Goal: Information Seeking & Learning: Learn about a topic

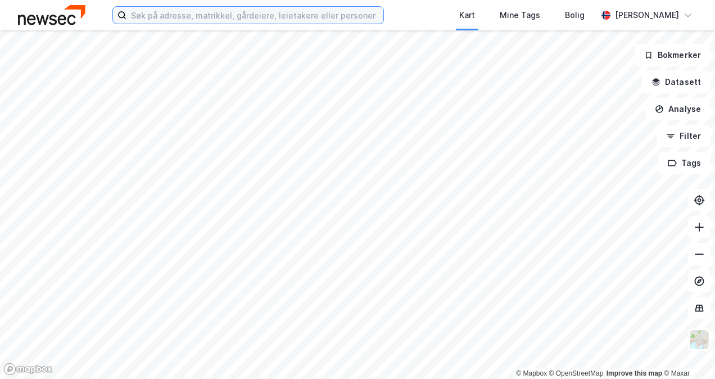
click at [152, 11] on input at bounding box center [255, 15] width 257 height 17
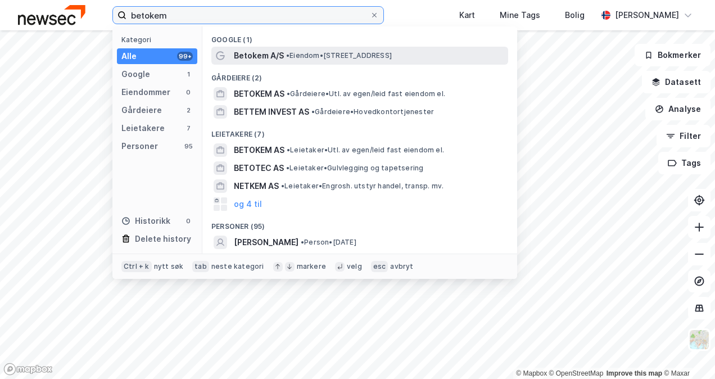
type input "betokem"
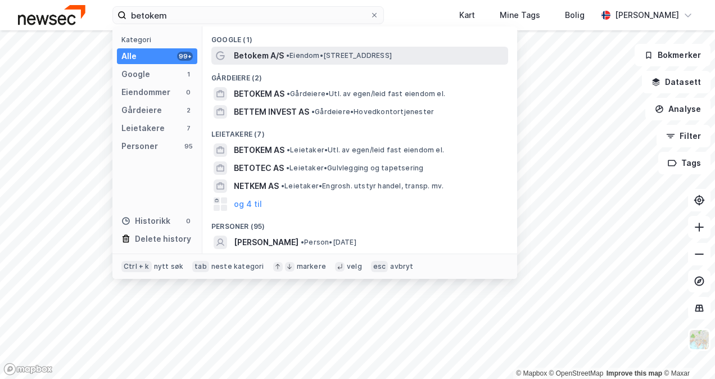
click at [314, 53] on span "• Eiendom • [STREET_ADDRESS]" at bounding box center [339, 55] width 106 height 9
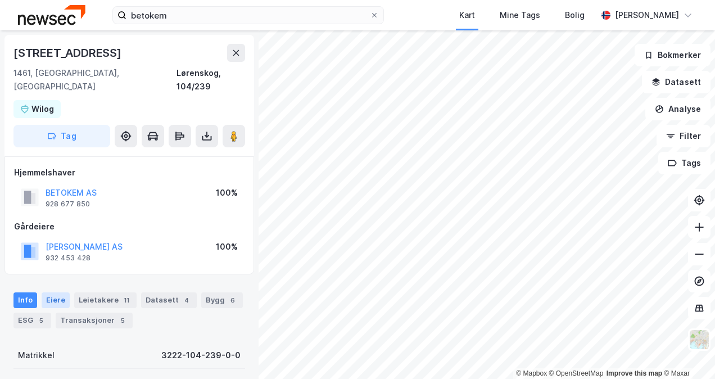
click at [54, 292] on div "Eiere" at bounding box center [56, 300] width 28 height 16
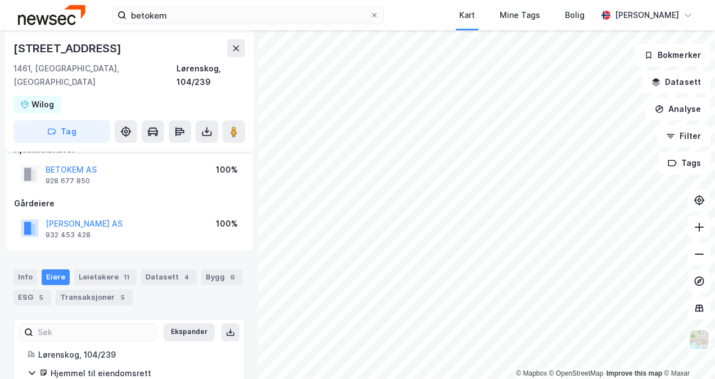
scroll to position [20, 0]
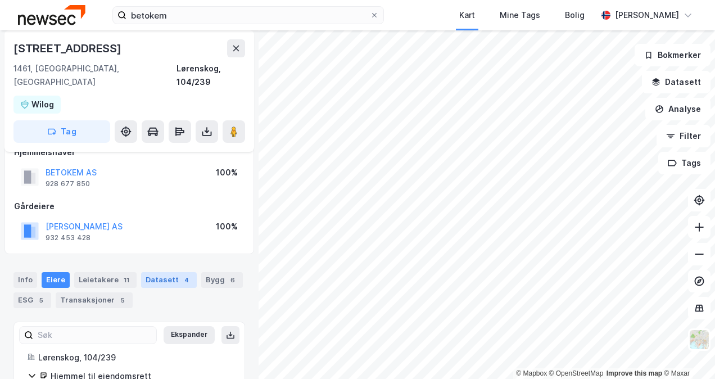
click at [161, 272] on div "Datasett 4" at bounding box center [169, 280] width 56 height 16
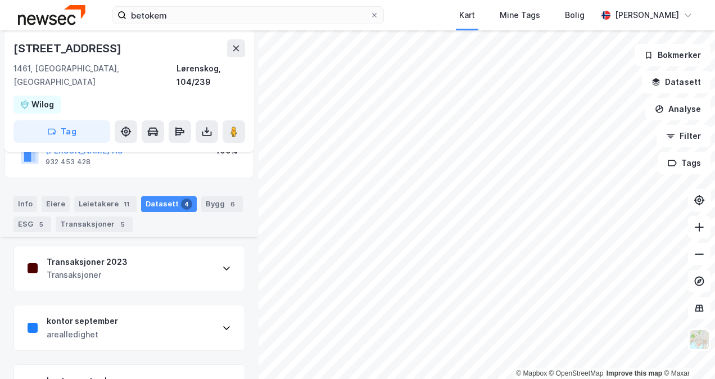
scroll to position [20, 0]
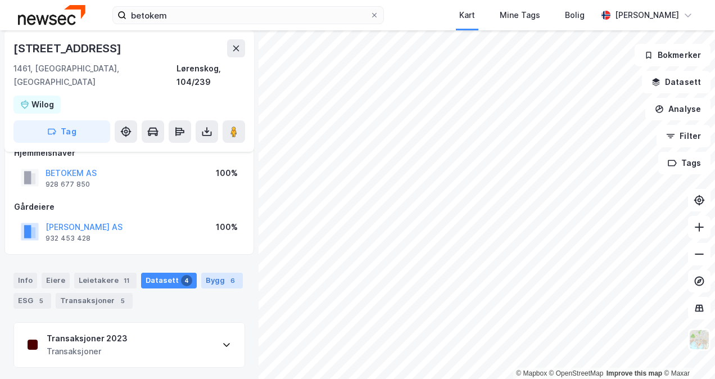
click at [204, 273] on div "Bygg 6" at bounding box center [222, 281] width 42 height 16
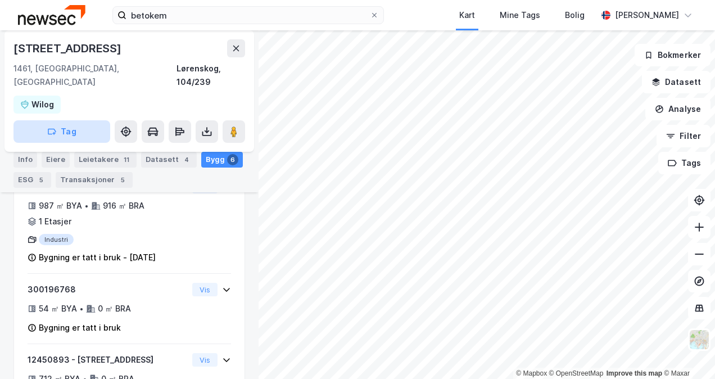
scroll to position [449, 0]
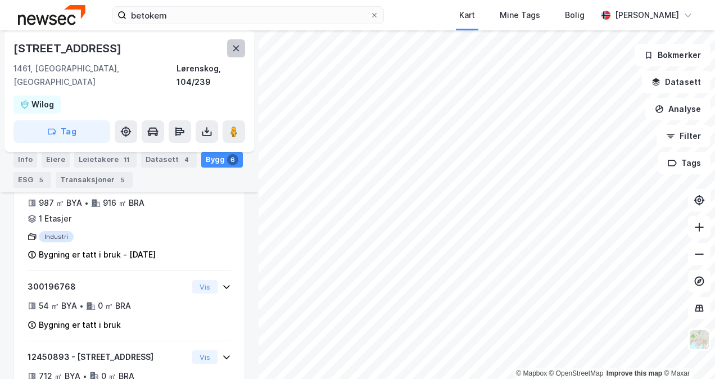
click at [231, 45] on button at bounding box center [236, 48] width 18 height 18
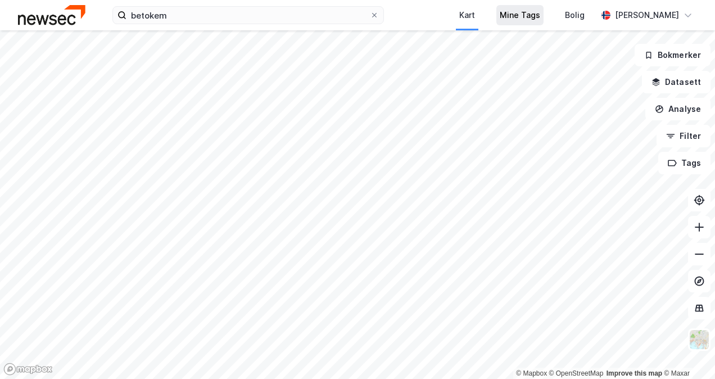
click at [529, 19] on div "Mine Tags" at bounding box center [520, 14] width 40 height 13
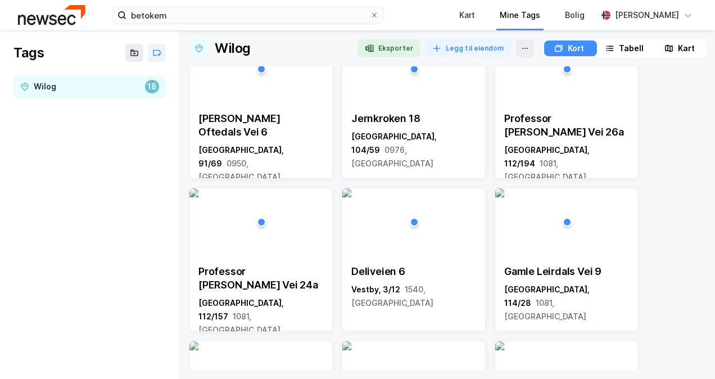
scroll to position [337, 0]
click at [652, 19] on div "[PERSON_NAME]" at bounding box center [647, 14] width 64 height 13
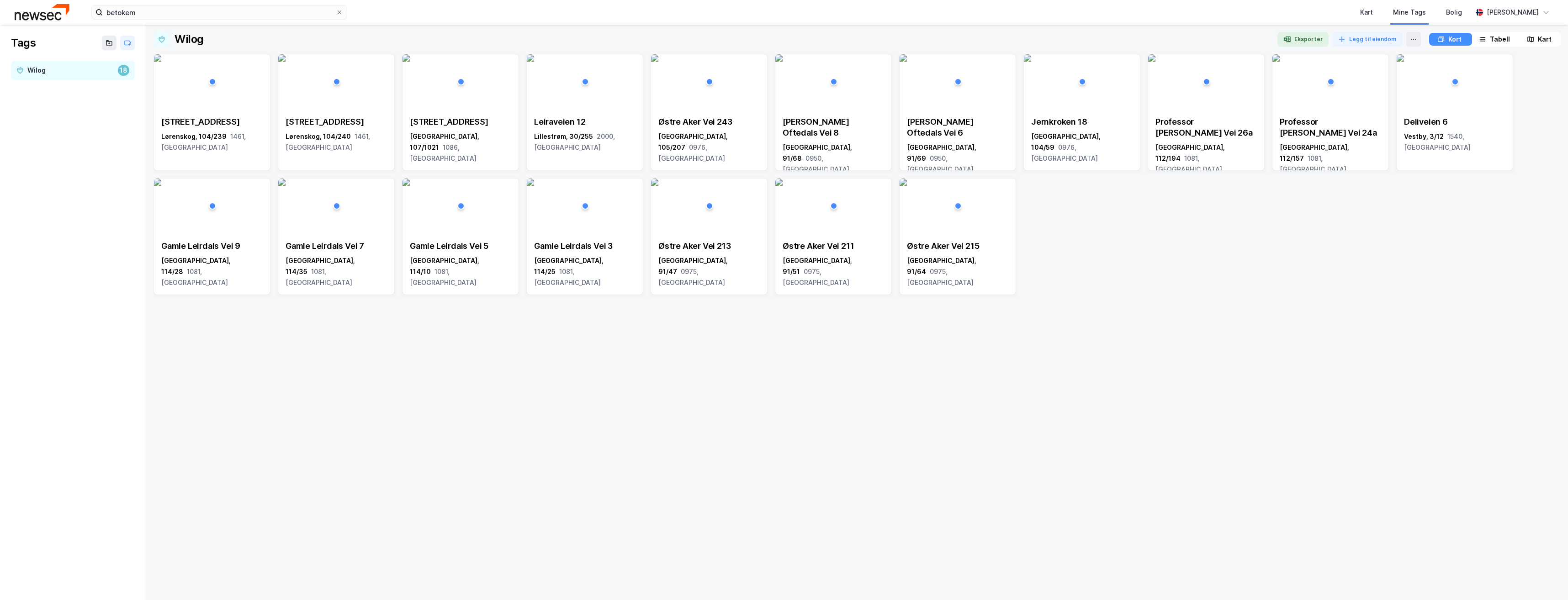
scroll to position [0, 0]
